Goal: Information Seeking & Learning: Learn about a topic

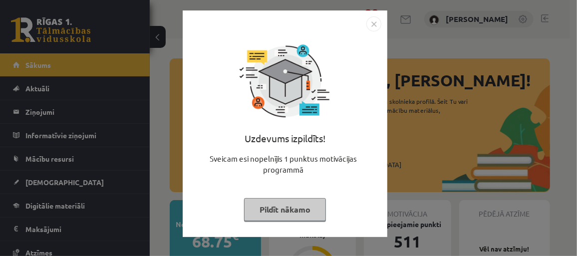
click at [310, 209] on button "Pildīt nākamo" at bounding box center [285, 209] width 82 height 23
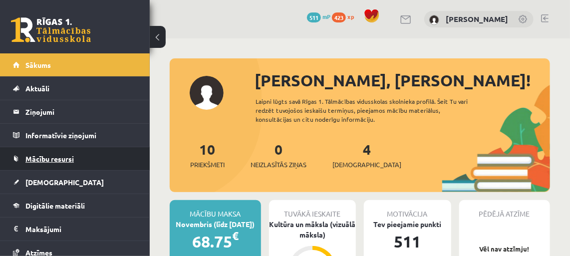
click at [53, 159] on span "Mācību resursi" at bounding box center [49, 158] width 48 height 9
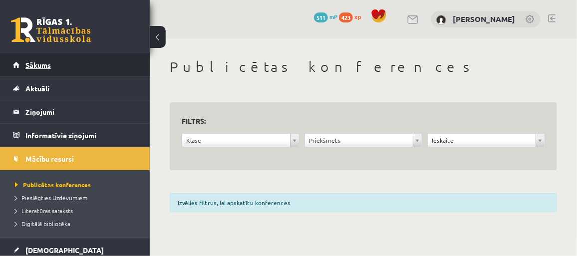
click at [35, 65] on span "Sākums" at bounding box center [37, 64] width 25 height 9
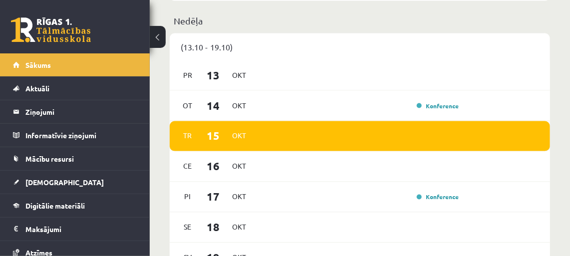
scroll to position [589, 0]
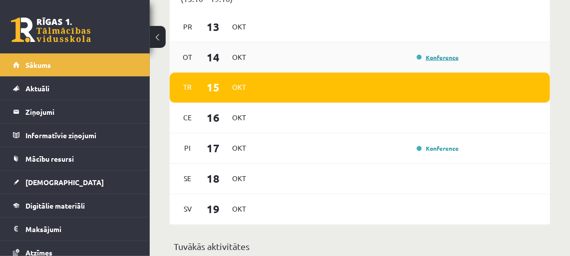
click at [445, 59] on link "Konference" at bounding box center [438, 57] width 42 height 8
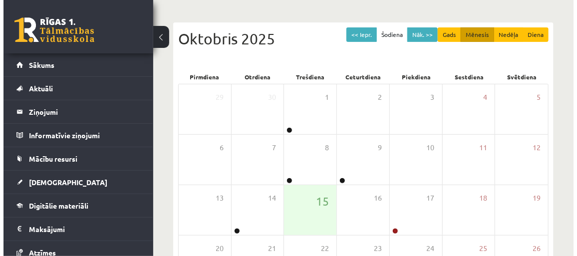
scroll to position [181, 0]
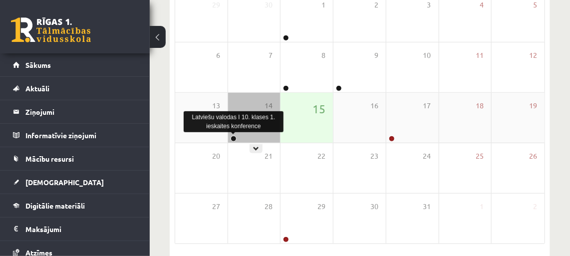
click at [230, 138] on link at bounding box center [233, 139] width 6 height 6
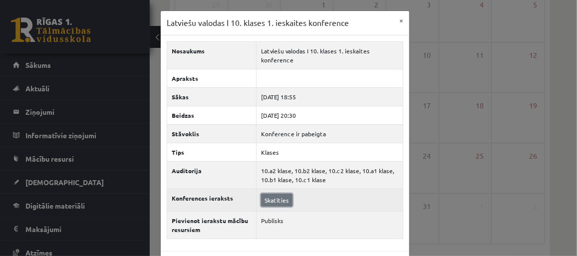
click at [274, 199] on link "Skatīties" at bounding box center [276, 200] width 31 height 13
